Goal: Find specific page/section

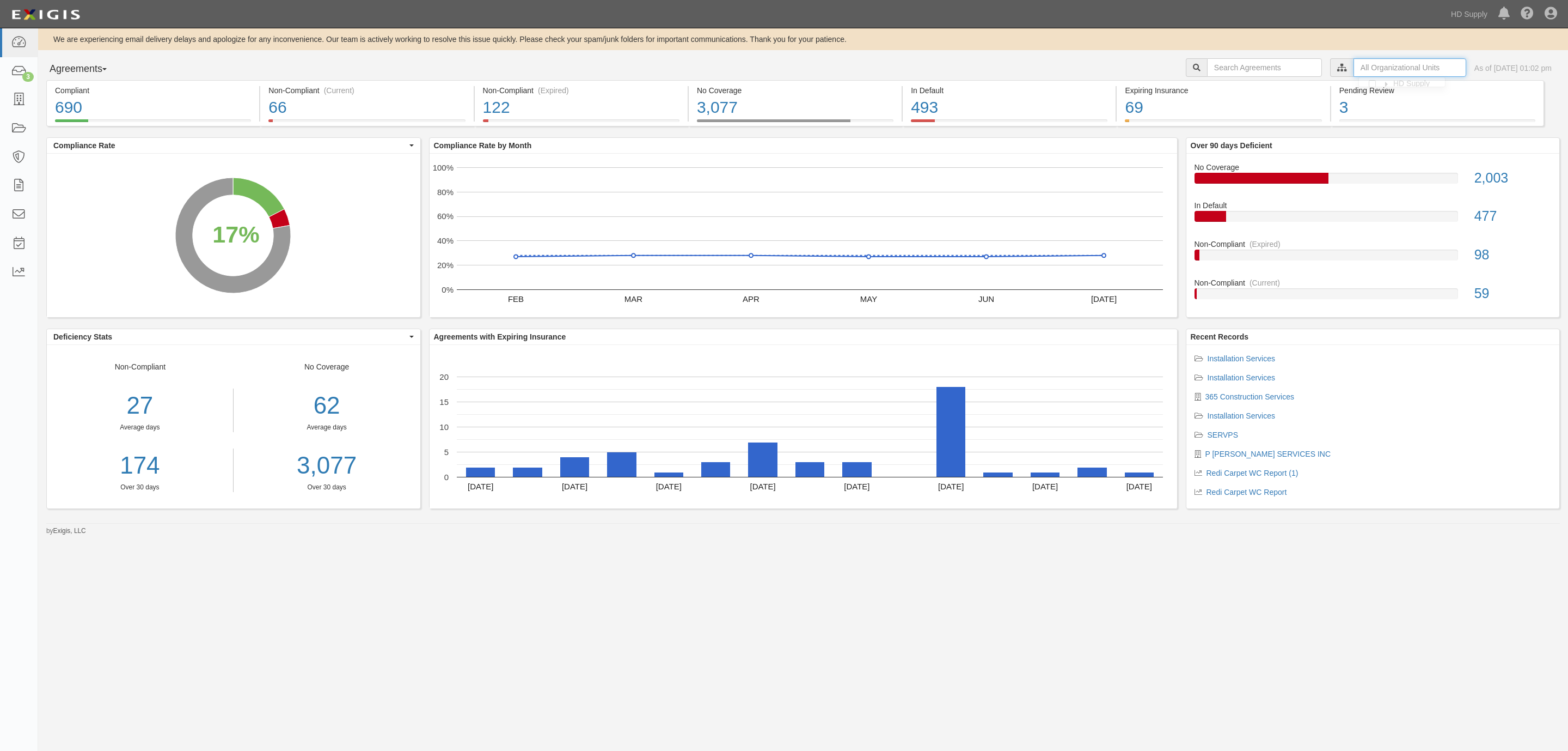
click at [1369, 72] on input "text" at bounding box center [1409, 67] width 113 height 19
click at [1229, 91] on label "HD Supply" at bounding box center [1246, 86] width 50 height 11
click at [1224, 110] on input "Sub-Contractors" at bounding box center [1223, 108] width 7 height 7
checkbox input "true"
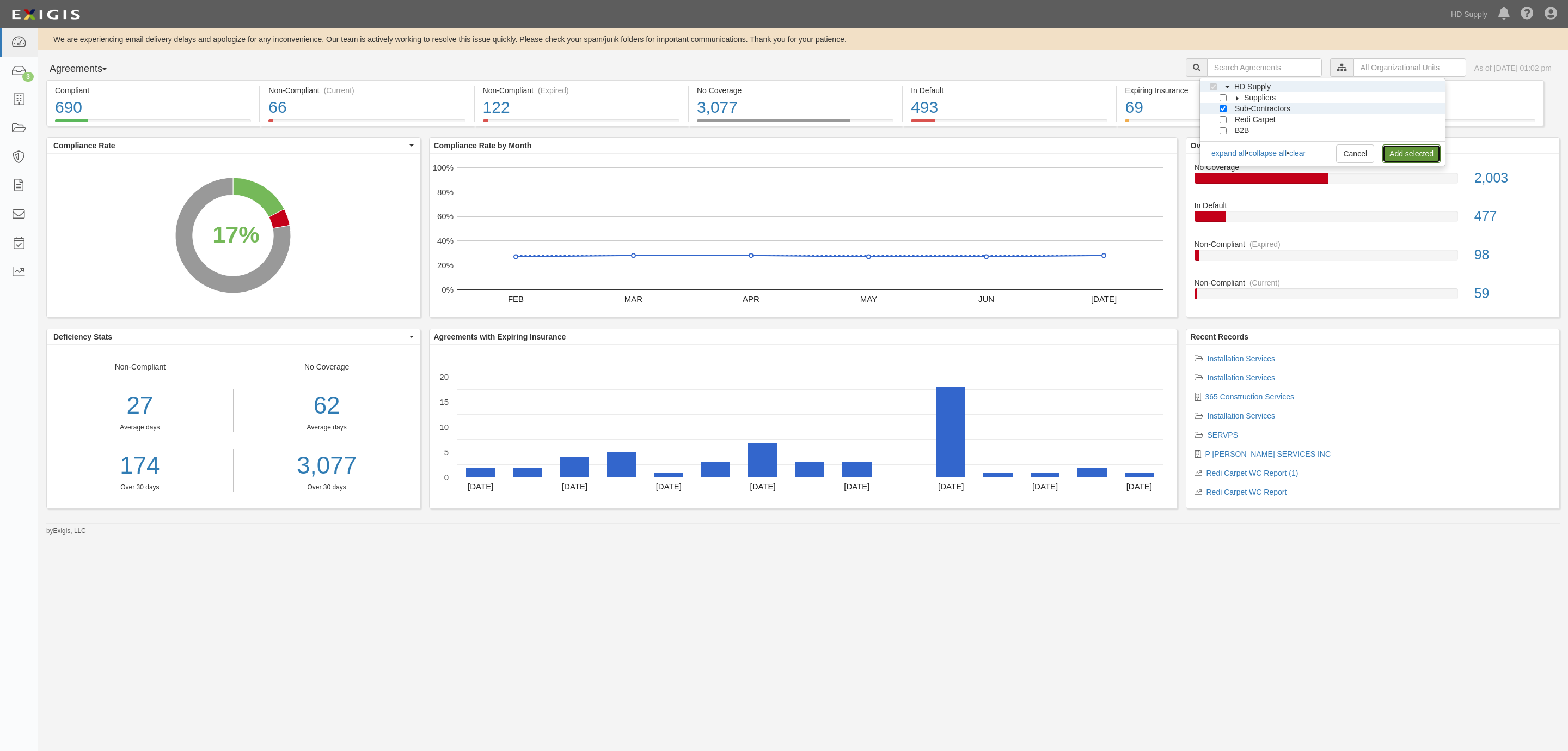
click at [1404, 155] on link "Add selected" at bounding box center [1411, 153] width 58 height 19
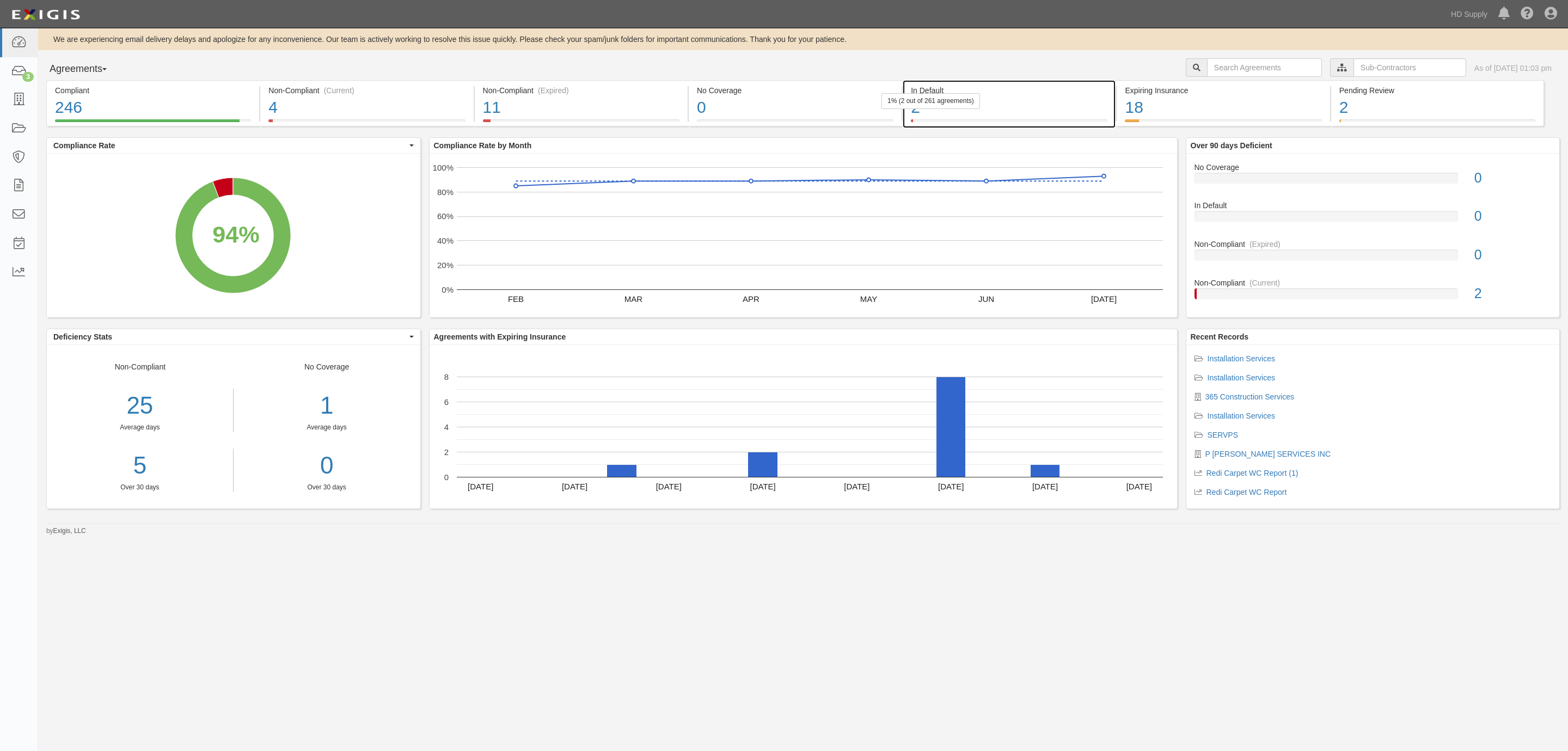
click at [913, 112] on div "2" at bounding box center [1009, 108] width 197 height 23
